Goal: Task Accomplishment & Management: Manage account settings

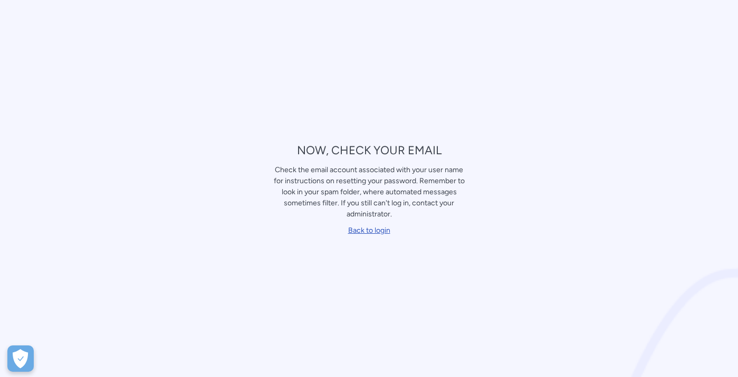
click at [373, 234] on link "Back to login" at bounding box center [369, 230] width 42 height 9
click at [354, 224] on div "﻿ Back to login" at bounding box center [369, 230] width 193 height 16
click at [357, 234] on link "Back to login" at bounding box center [369, 230] width 42 height 9
click at [361, 227] on link "Back to login" at bounding box center [369, 230] width 42 height 9
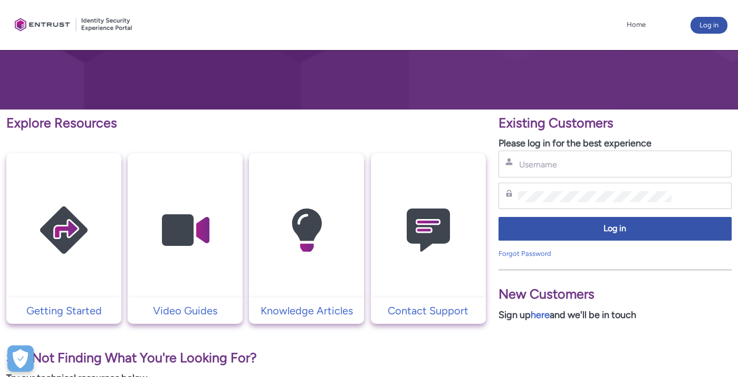
click at [539, 171] on div "Username" at bounding box center [614, 164] width 233 height 27
click at [541, 160] on input "Username" at bounding box center [594, 164] width 153 height 11
paste input "thi.silvafarias@gmail.com"
type input "thi.silvafarias@gmail.com"
click at [542, 190] on div "Password" at bounding box center [614, 196] width 219 height 13
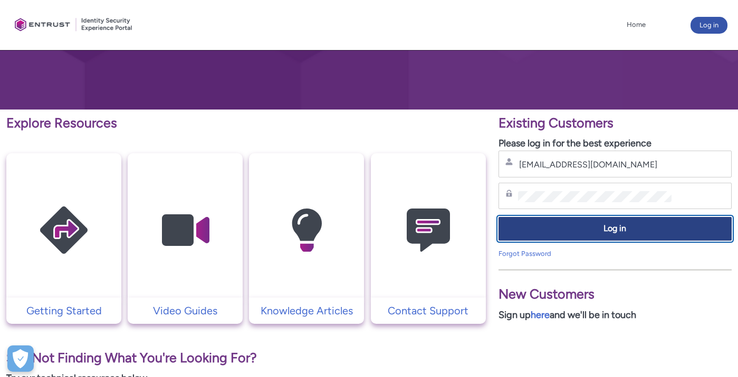
click at [575, 228] on span "Log in" at bounding box center [614, 229] width 219 height 12
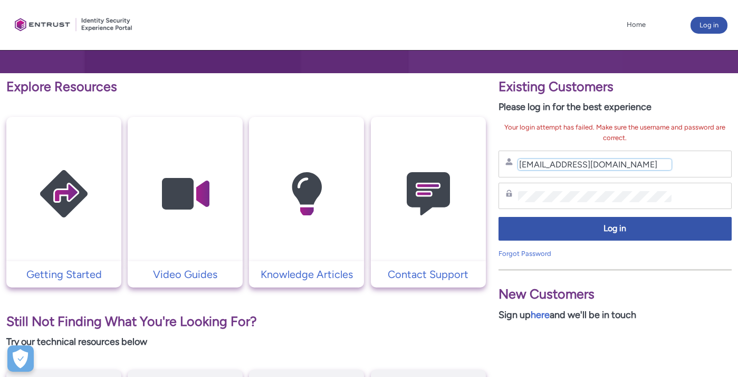
click at [607, 167] on input "thi.silvafarias@gmail.com" at bounding box center [594, 164] width 153 height 11
click at [617, 162] on input "thi.silvafarias@gmail.com" at bounding box center [594, 164] width 153 height 11
